Goal: Information Seeking & Learning: Learn about a topic

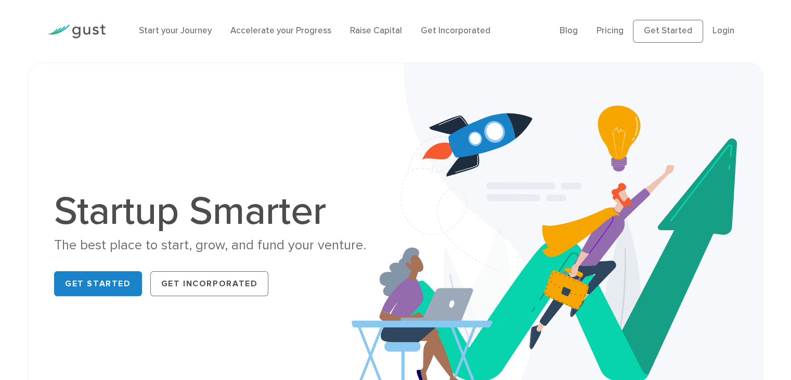
drag, startPoint x: 798, startPoint y: 162, endPoint x: 781, endPoint y: -3, distance: 165.1
click at [75, 288] on link "Get Started" at bounding box center [98, 283] width 88 height 25
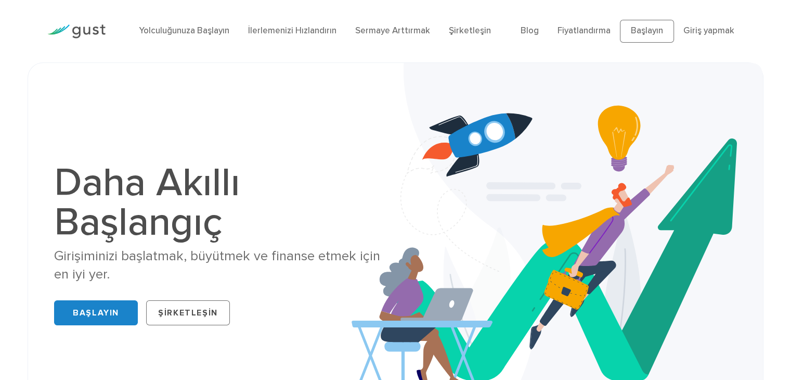
click at [0, 184] on div "Daha Akıllı Başlangıç Girişiminizi başlatmak, büyütmek ve finanse etmek için en…" at bounding box center [395, 245] width 791 height 367
click at [481, 33] on font "Şirketleşin" at bounding box center [470, 30] width 42 height 10
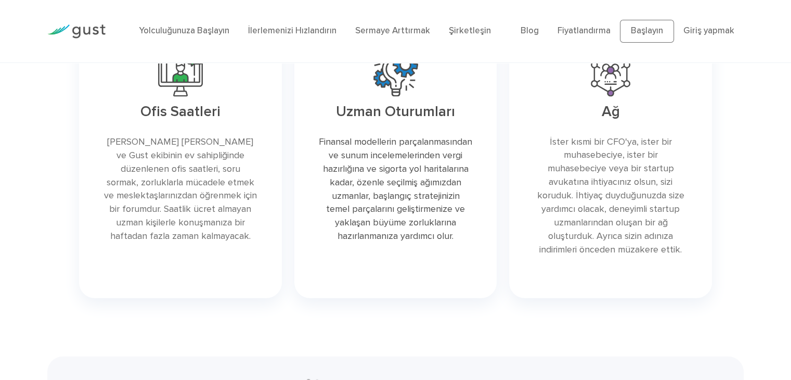
scroll to position [2382, 0]
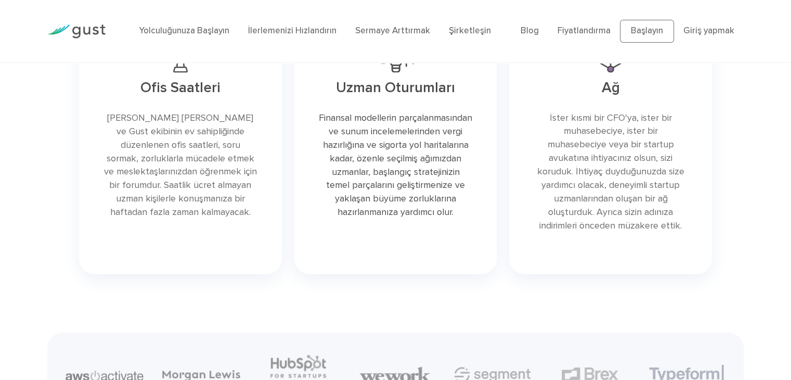
drag, startPoint x: 0, startPoint y: 192, endPoint x: 7, endPoint y: 194, distance: 7.1
click at [0, 192] on div "Başlangıç ​​Destek Sisteminiz Teknolojiyi seviyoruz, ancak Gust yalnızca bir ya…" at bounding box center [395, 104] width 791 height 352
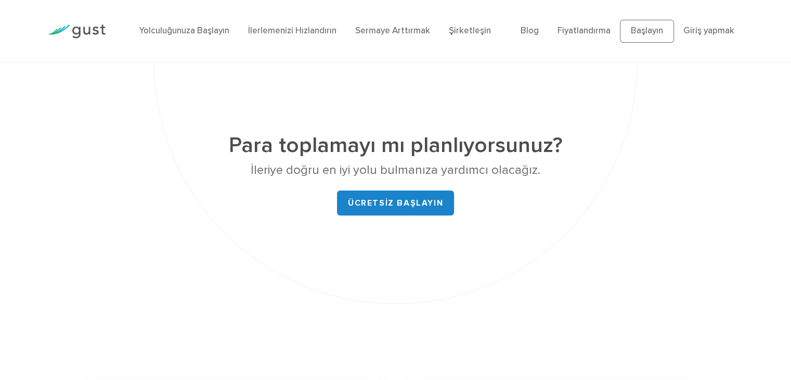
scroll to position [4197, 0]
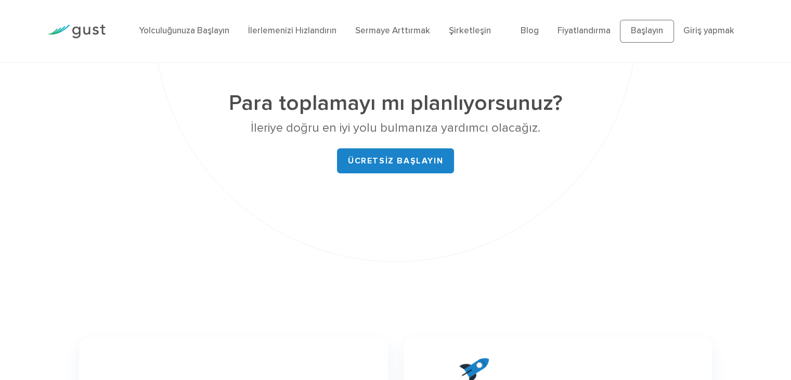
click at [0, 201] on div "Para toplamayı mı planlıyorsunuz? İleriye doğru en iyi yolu bulmanıza yardımcı …" at bounding box center [395, 141] width 791 height 242
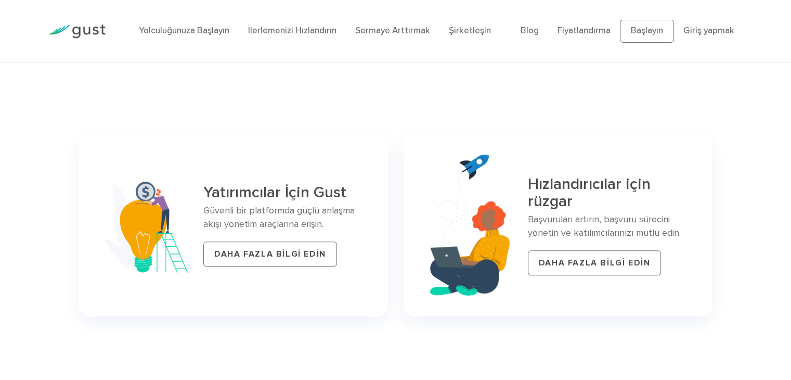
scroll to position [4401, 0]
click at [0, 175] on div "Yatırımcılar İçin Gust Güvenli bir platformda güçlü anlaşma akışı yönetim araçl…" at bounding box center [395, 224] width 791 height 198
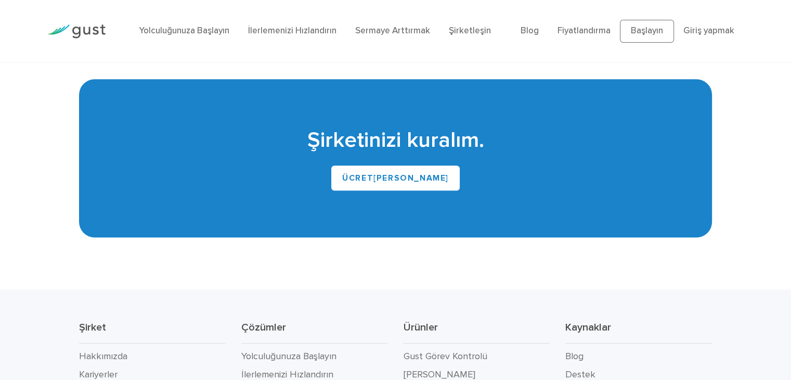
scroll to position [4863, 0]
